Goal: Find specific page/section: Find specific page/section

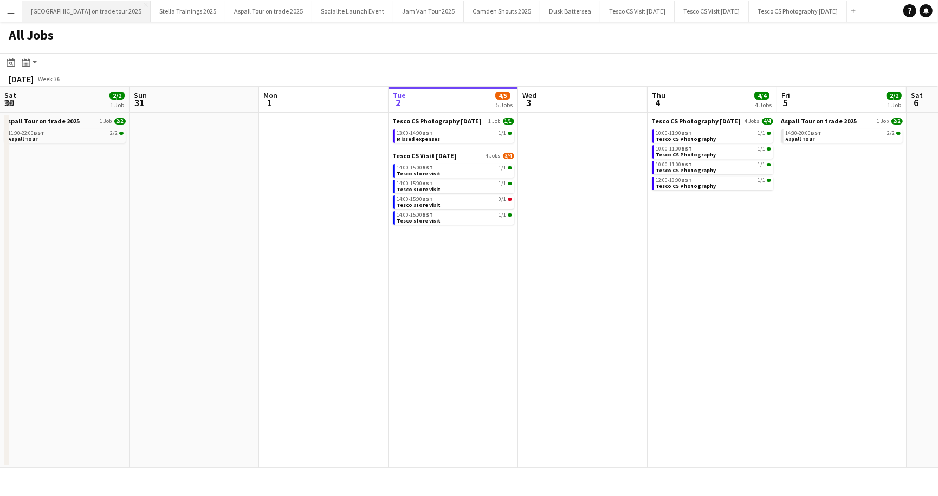
scroll to position [0, 259]
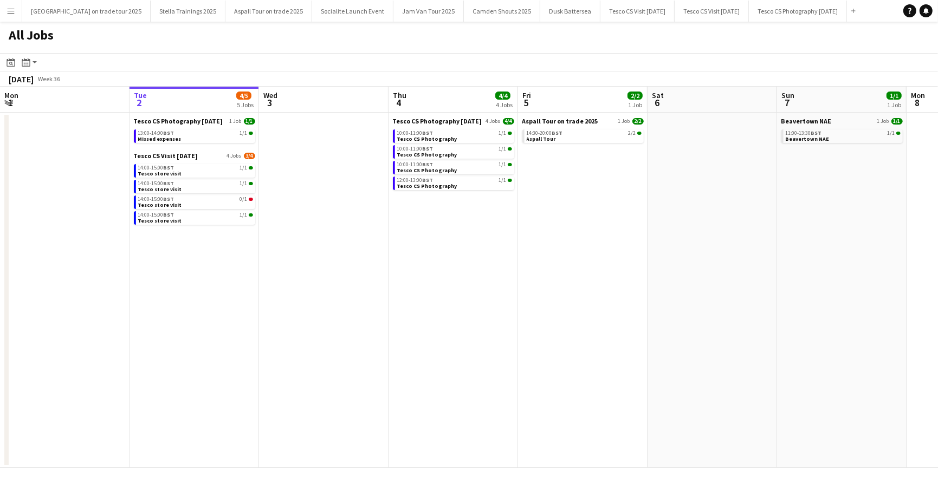
click at [11, 13] on app-icon "Menu" at bounding box center [11, 11] width 9 height 9
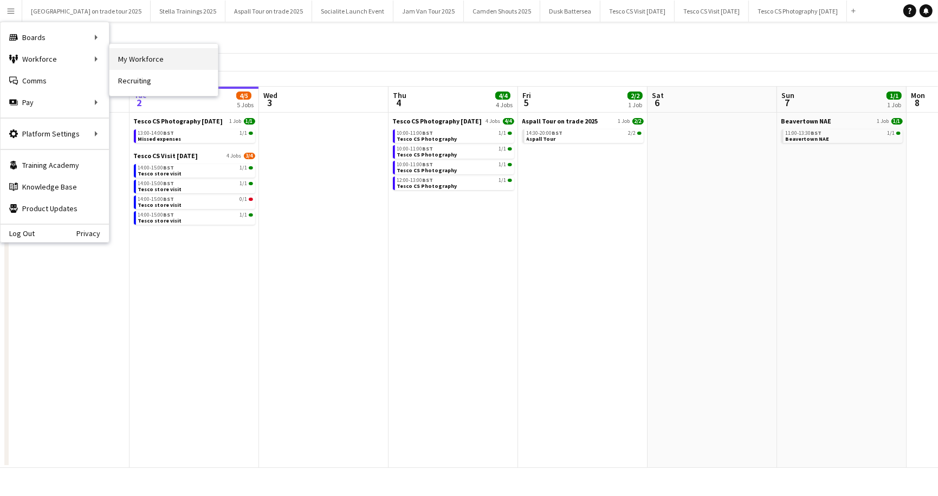
click at [152, 57] on link "My Workforce" at bounding box center [163, 59] width 108 height 22
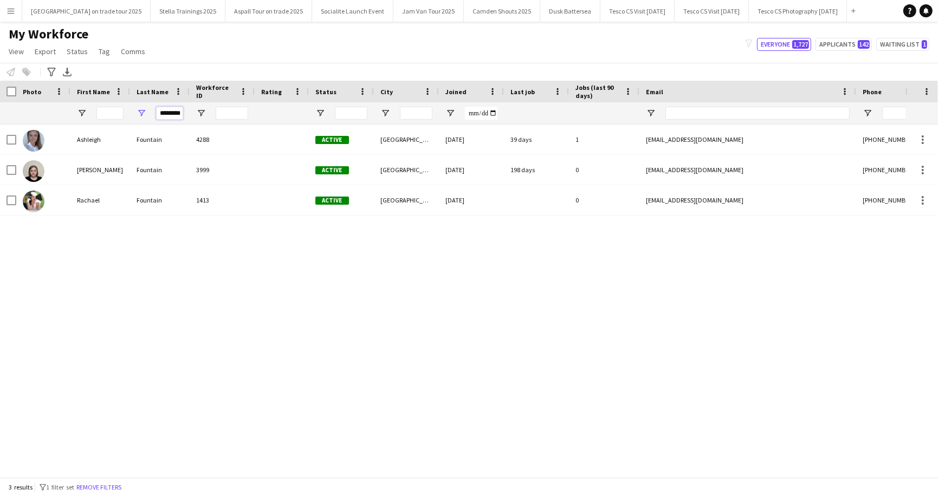
drag, startPoint x: 159, startPoint y: 116, endPoint x: 160, endPoint y: 123, distance: 7.1
click at [160, 123] on div "********" at bounding box center [169, 113] width 27 height 22
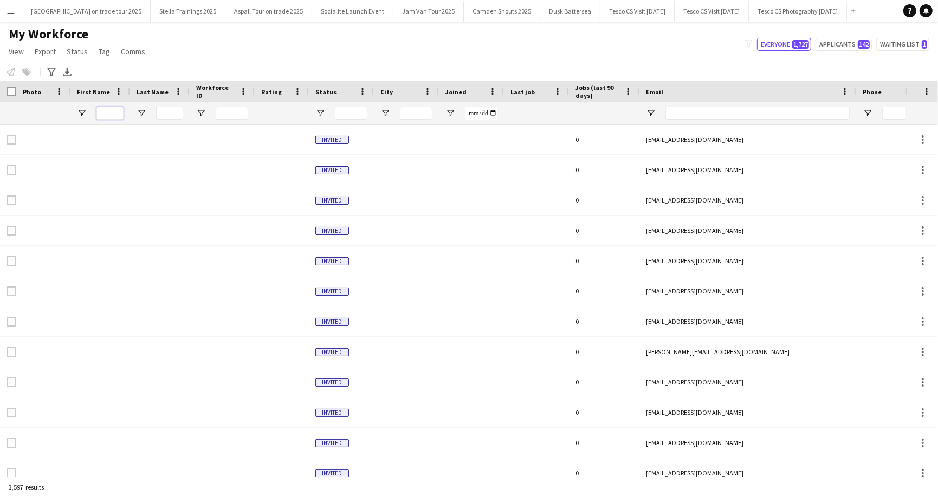
click at [101, 114] on input "First Name Filter Input" at bounding box center [109, 113] width 27 height 13
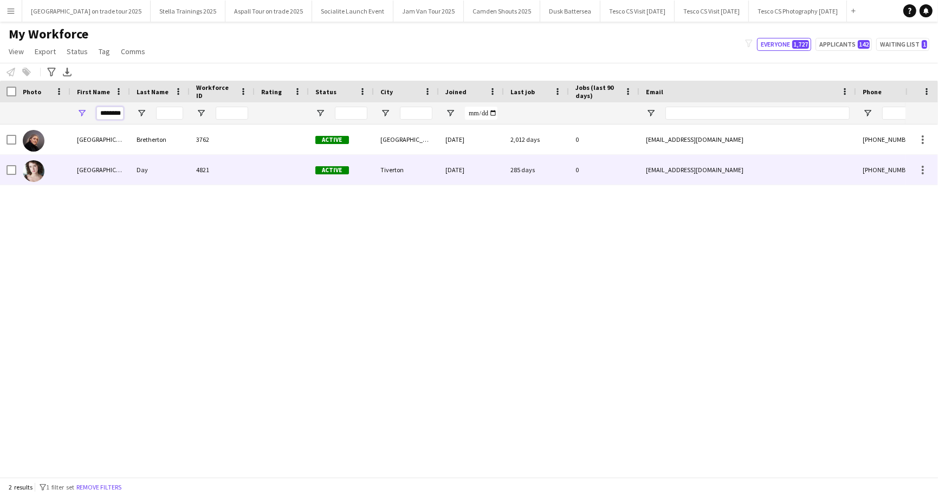
type input "********"
click at [96, 171] on div "[GEOGRAPHIC_DATA]" at bounding box center [100, 170] width 60 height 30
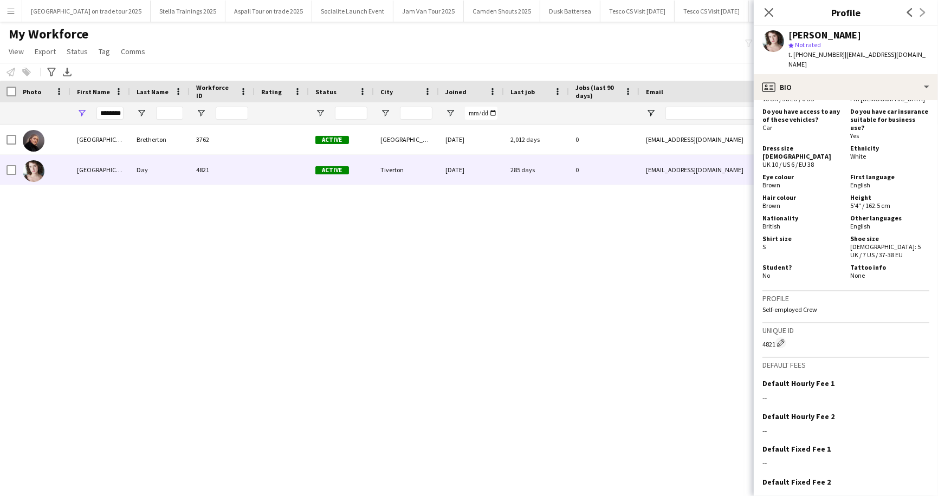
scroll to position [674, 0]
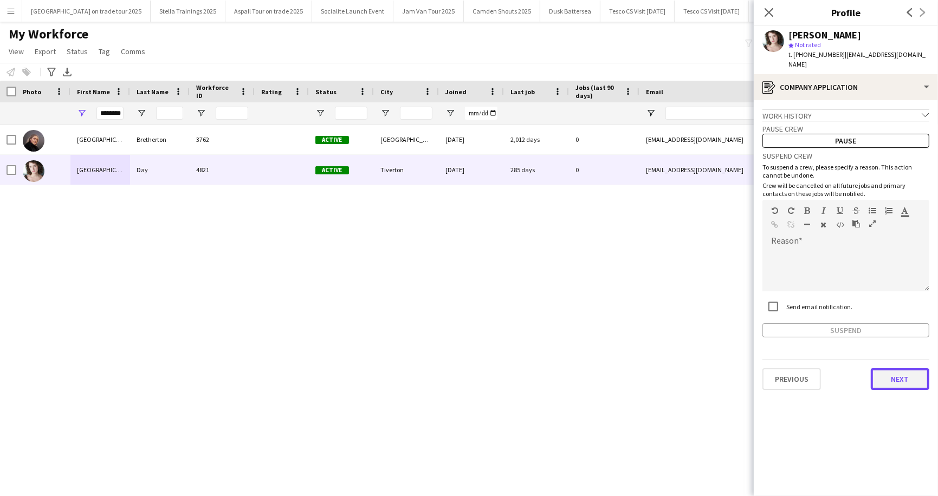
click at [905, 369] on button "Next" at bounding box center [900, 379] width 59 height 22
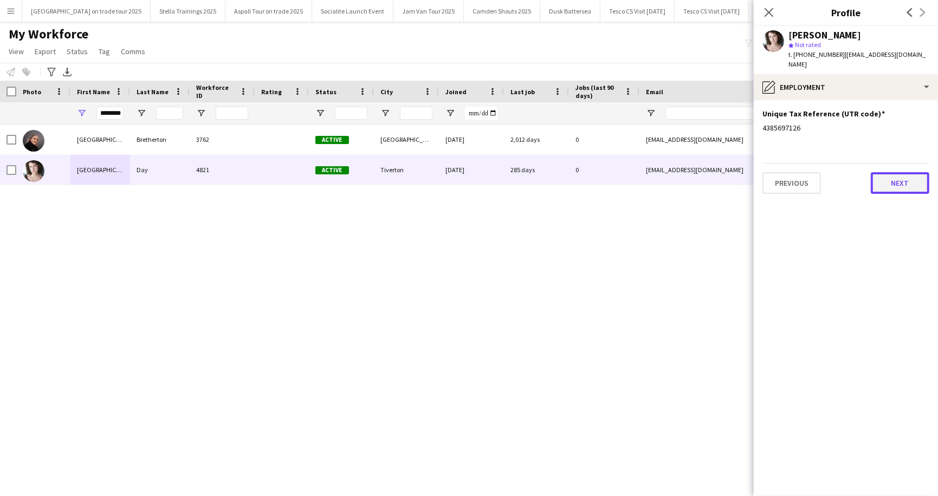
click at [901, 172] on button "Next" at bounding box center [900, 183] width 59 height 22
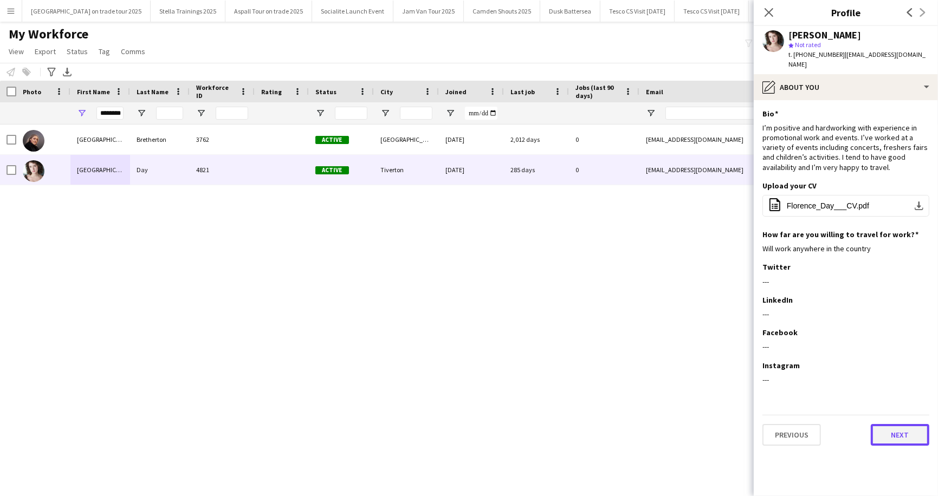
click at [899, 426] on button "Next" at bounding box center [900, 435] width 59 height 22
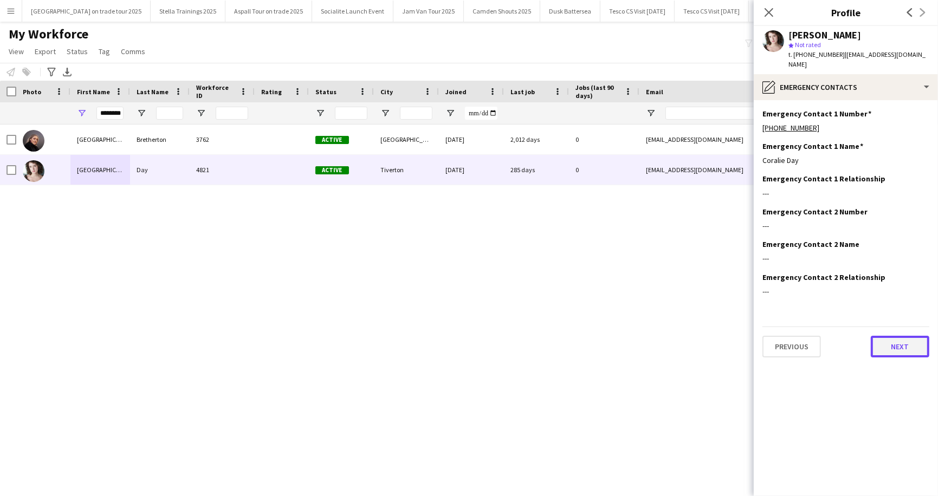
click at [901, 336] on button "Next" at bounding box center [900, 347] width 59 height 22
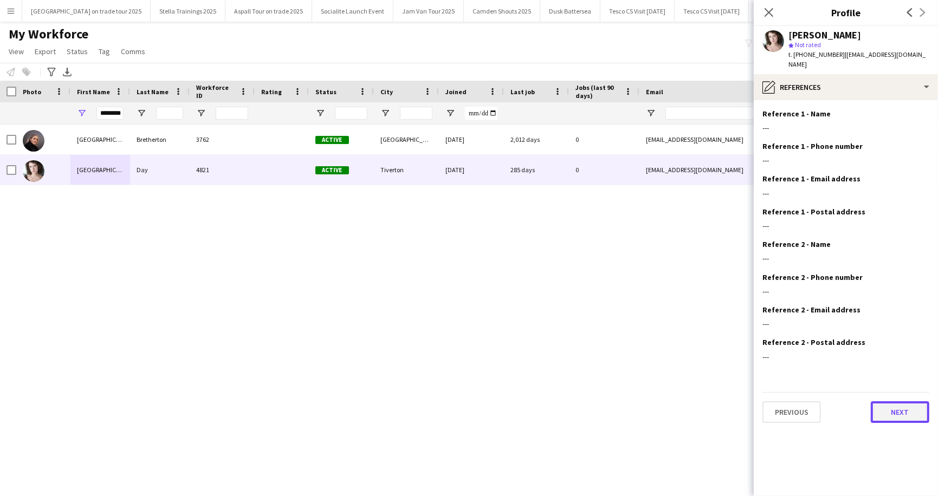
click at [893, 412] on button "Next" at bounding box center [900, 412] width 59 height 22
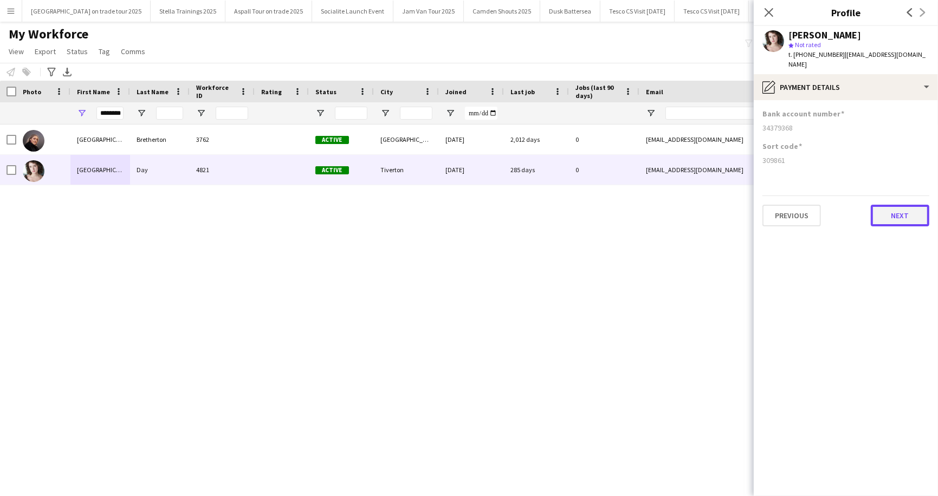
click at [894, 211] on button "Next" at bounding box center [900, 216] width 59 height 22
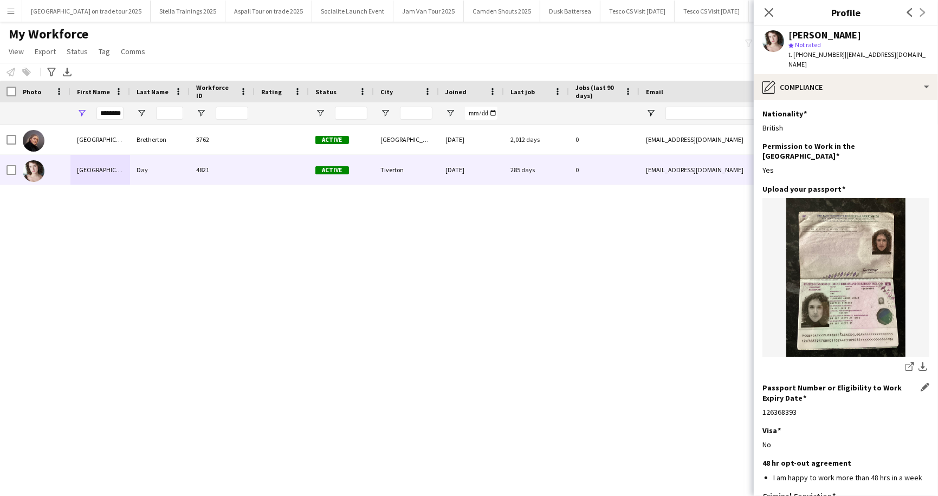
scroll to position [68, 0]
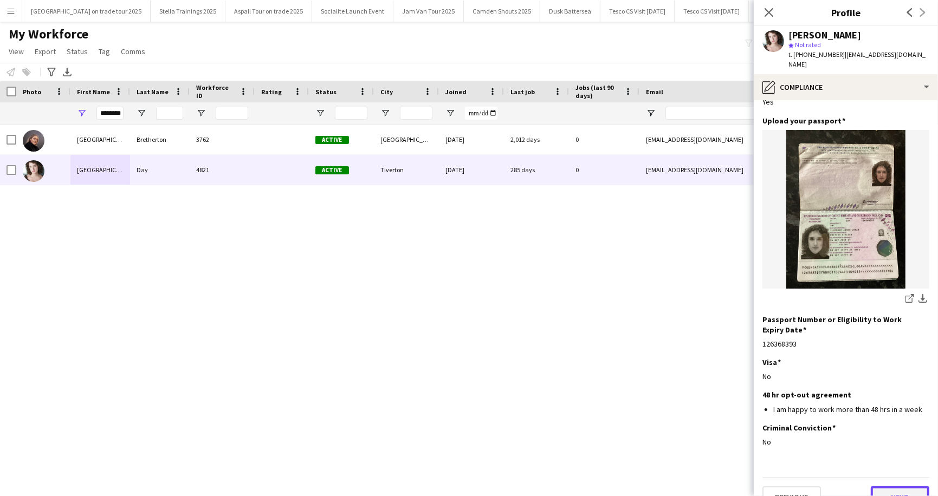
click at [902, 486] on button "Next" at bounding box center [900, 497] width 59 height 22
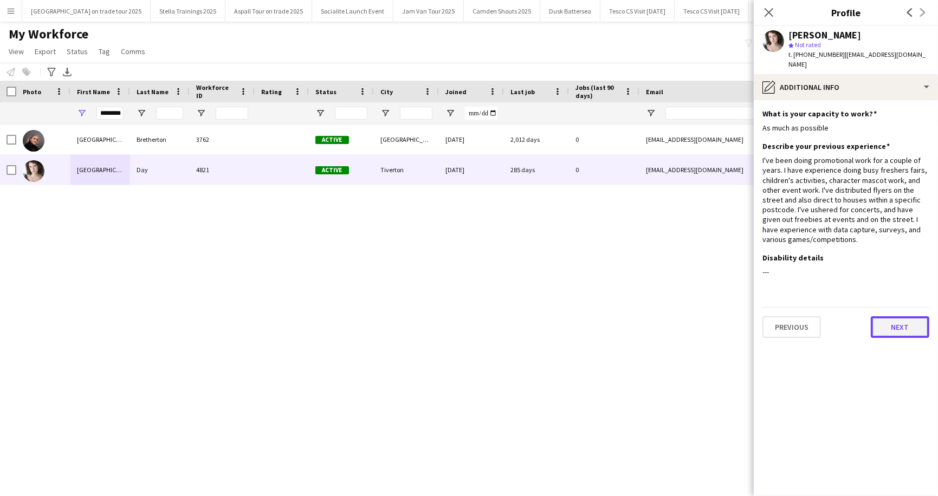
click at [906, 316] on button "Next" at bounding box center [900, 327] width 59 height 22
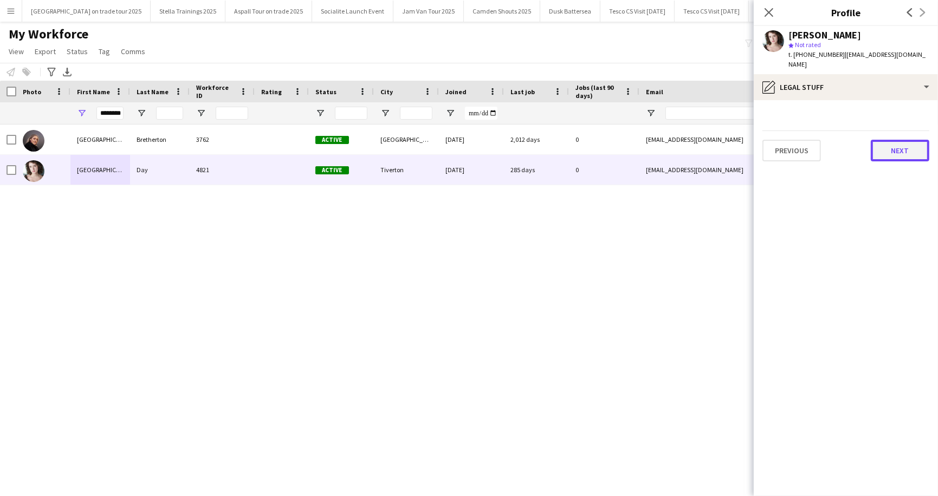
click at [906, 140] on button "Next" at bounding box center [900, 151] width 59 height 22
click at [901, 140] on button "Next" at bounding box center [900, 151] width 59 height 22
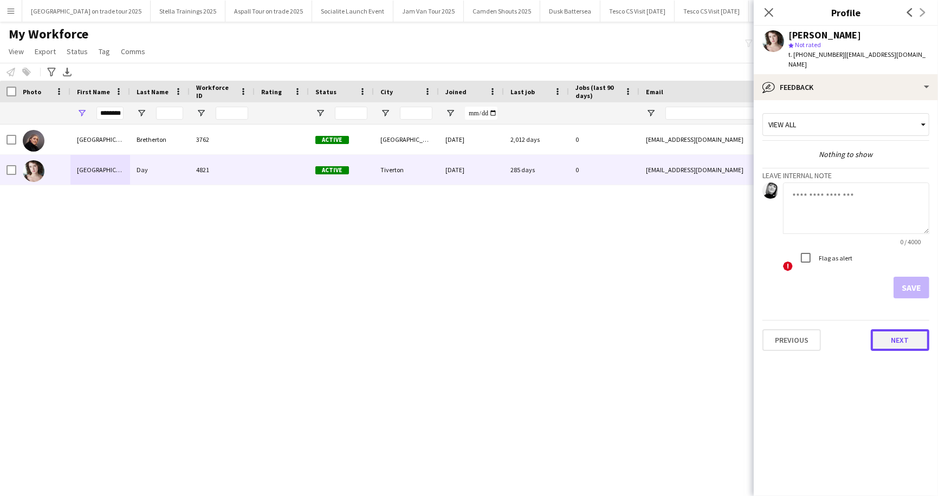
click at [905, 329] on button "Next" at bounding box center [900, 340] width 59 height 22
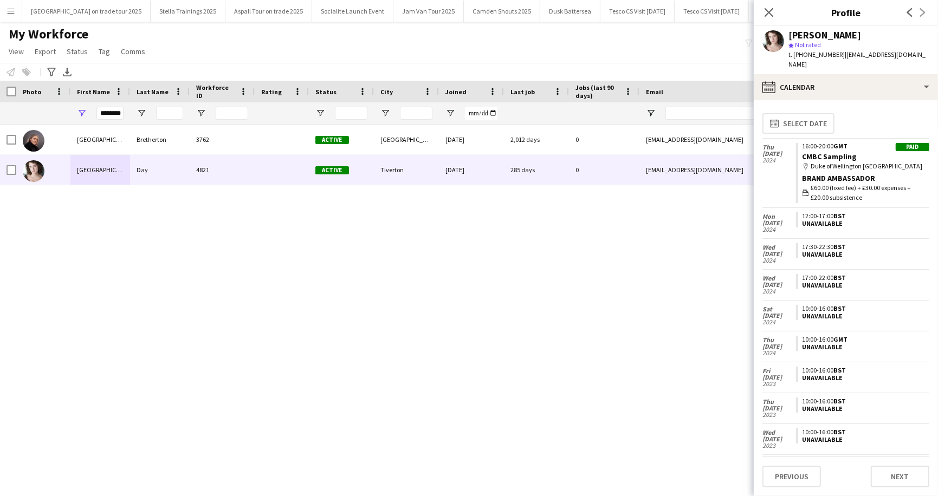
click at [508, 266] on div "[PERSON_NAME] 3762 Active [GEOGRAPHIC_DATA] [DATE] 2,012 days 0 [EMAIL_ADDRESS]…" at bounding box center [452, 301] width 905 height 353
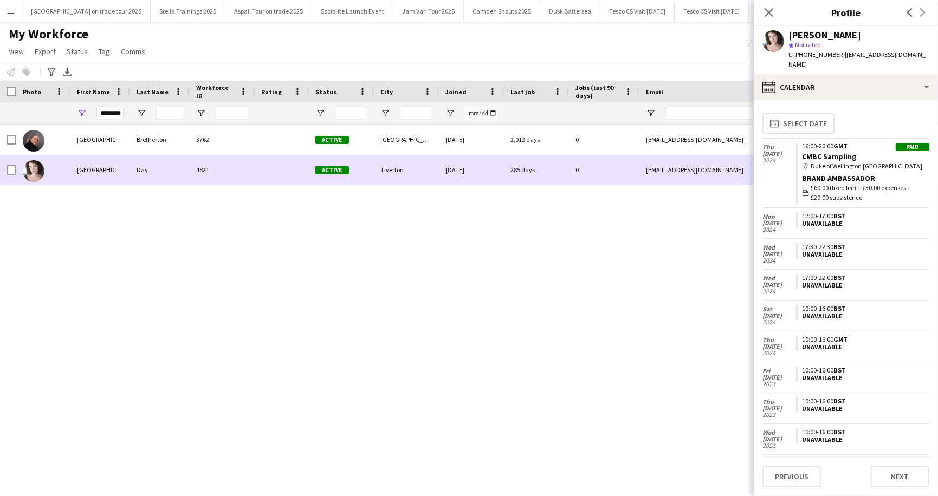
click at [115, 175] on div "[GEOGRAPHIC_DATA]" at bounding box center [100, 170] width 60 height 30
